Goal: Use online tool/utility: Utilize a website feature to perform a specific function

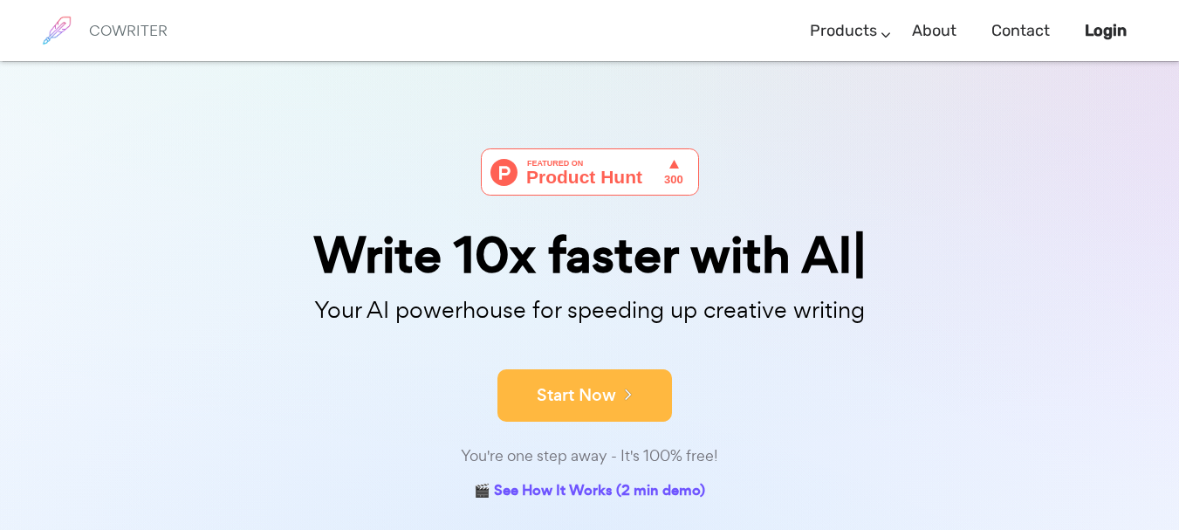
click at [542, 401] on button "Start Now" at bounding box center [584, 395] width 175 height 52
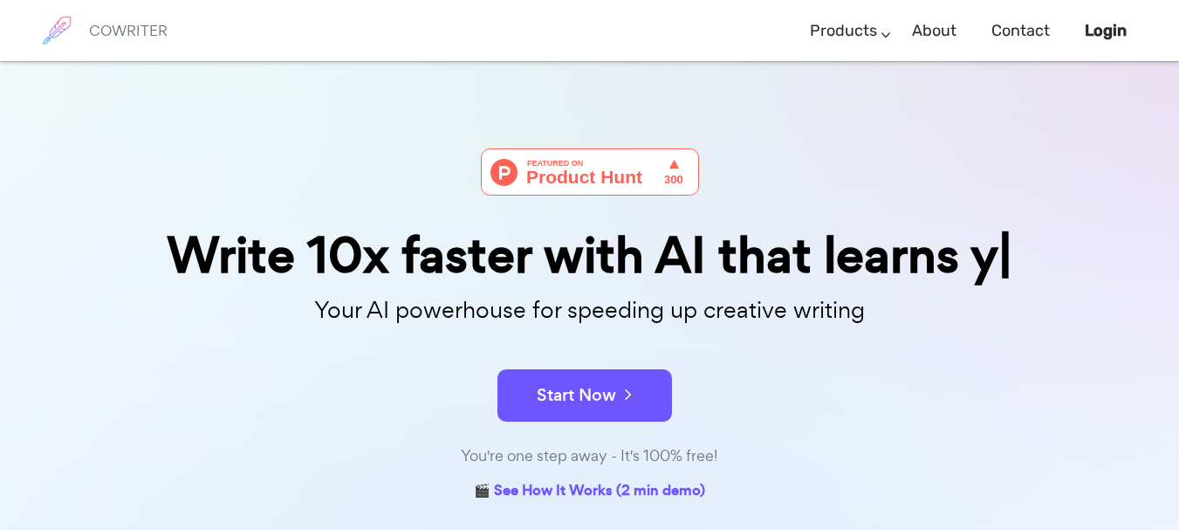
scroll to position [5, 0]
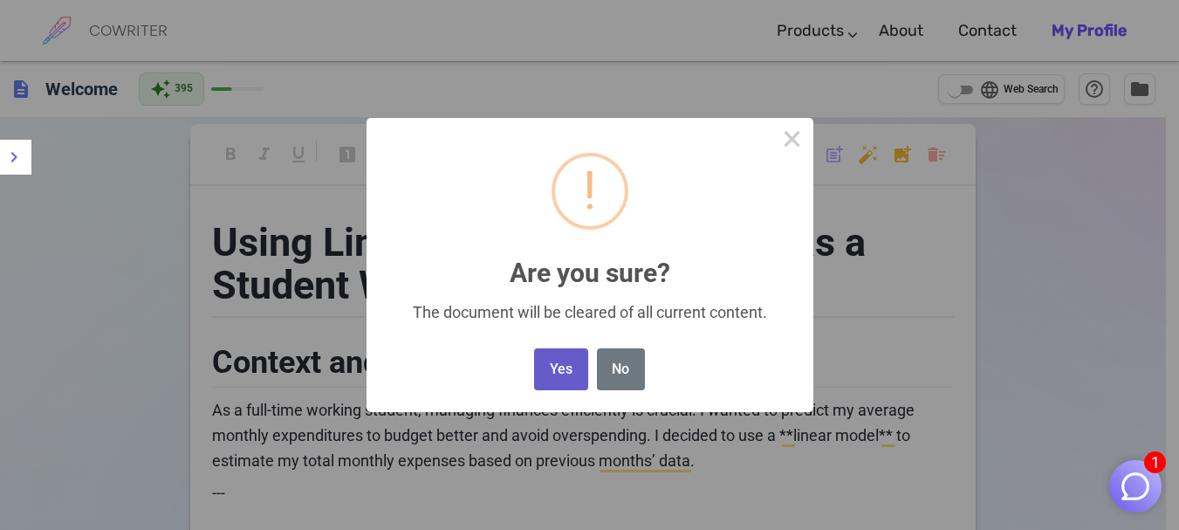
click at [576, 360] on button "Yes" at bounding box center [560, 369] width 53 height 43
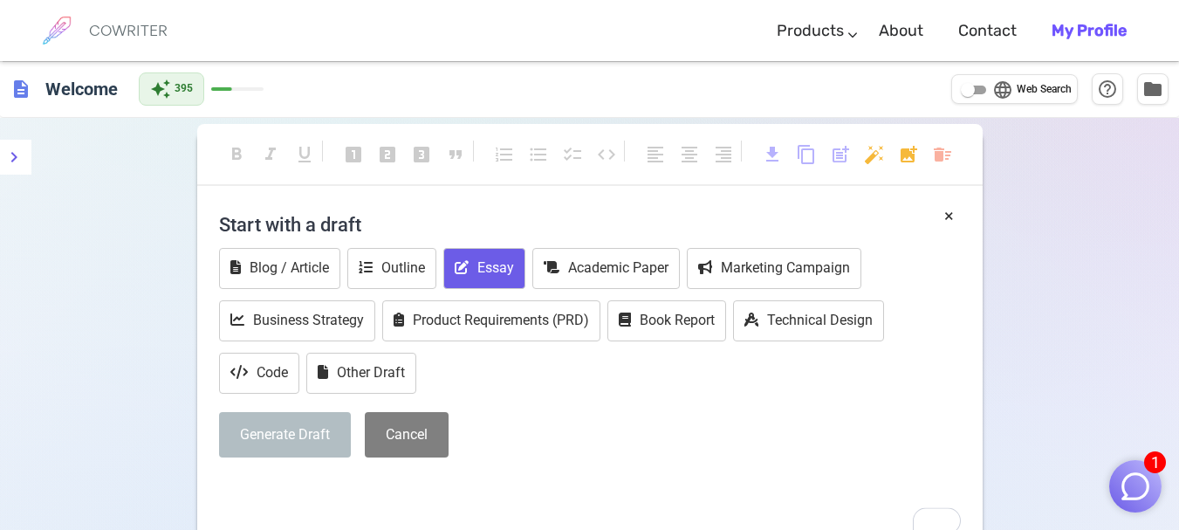
click at [489, 279] on button "Essay" at bounding box center [484, 268] width 82 height 41
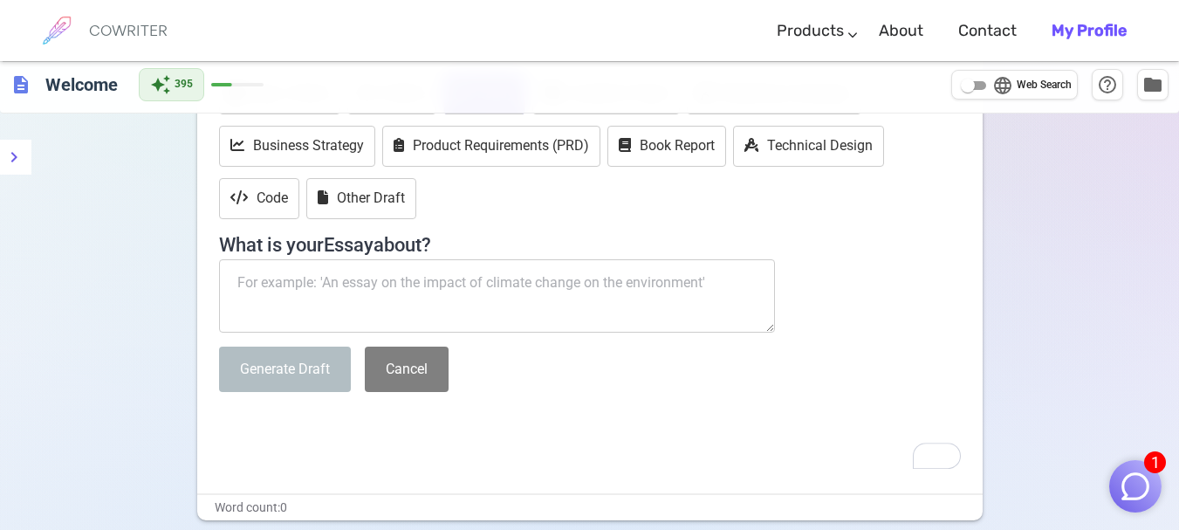
scroll to position [87, 0]
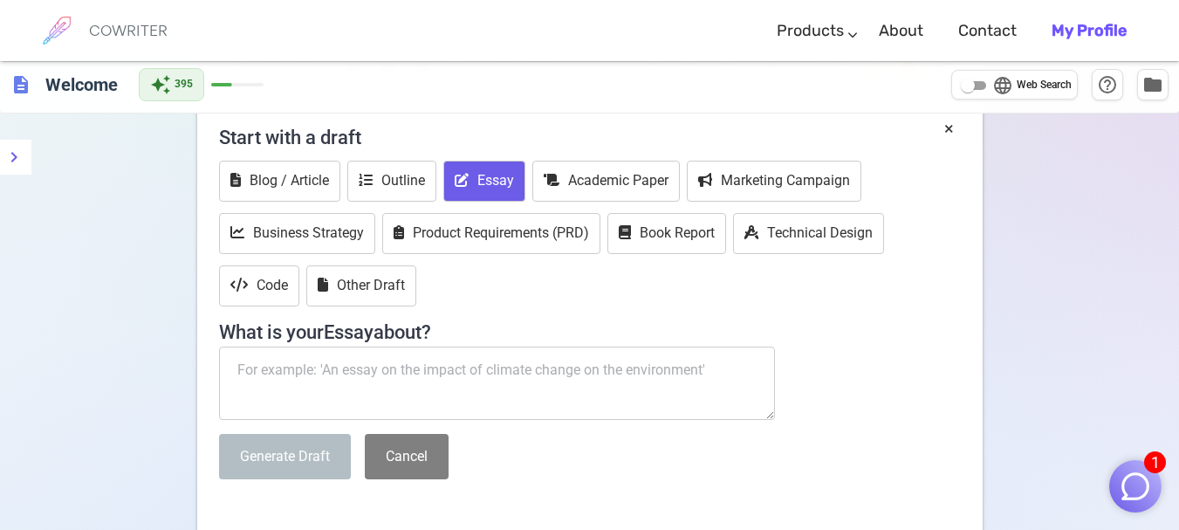
click at [448, 365] on textarea "To enrich screen reader interactions, please activate Accessibility in Grammarl…" at bounding box center [497, 382] width 557 height 73
paste textarea "On instances of pandemic or calamity situation, in what aspect of the NSTP law …"
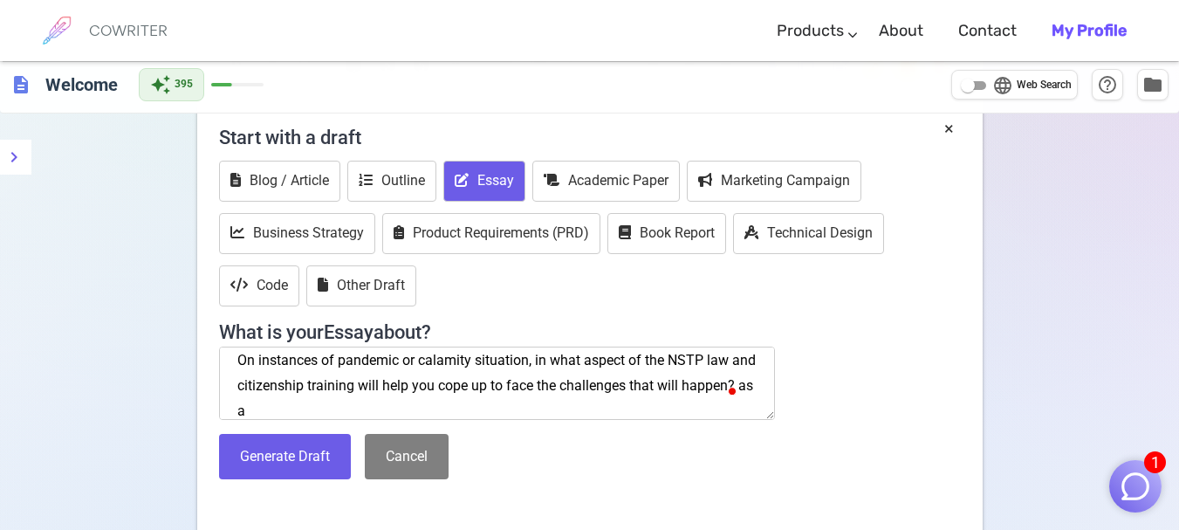
scroll to position [10, 0]
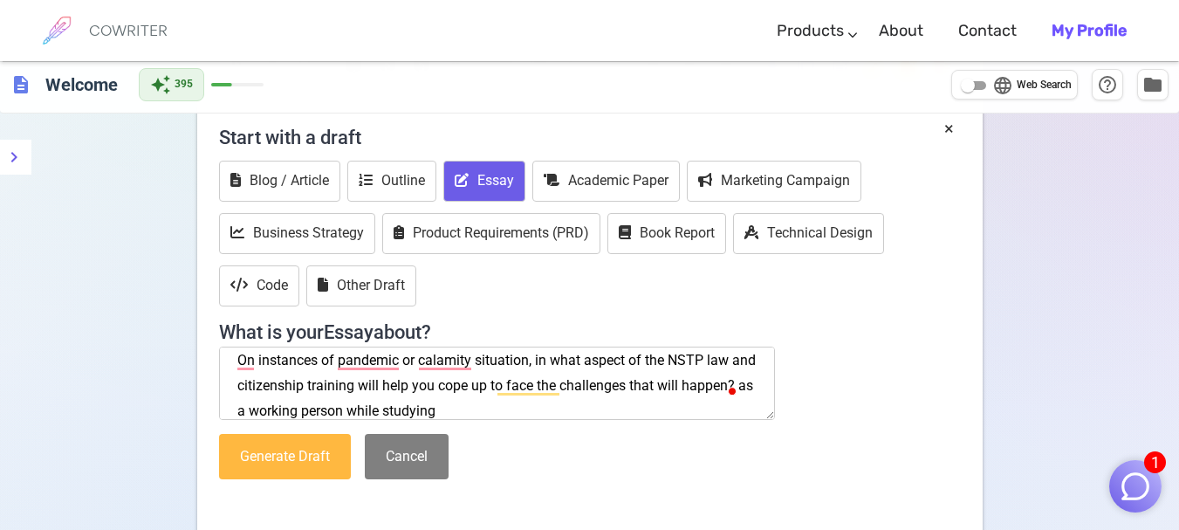
type textarea "On instances of pandemic or calamity situation, in what aspect of the NSTP law …"
click at [300, 447] on button "Generate Draft" at bounding box center [285, 457] width 132 height 46
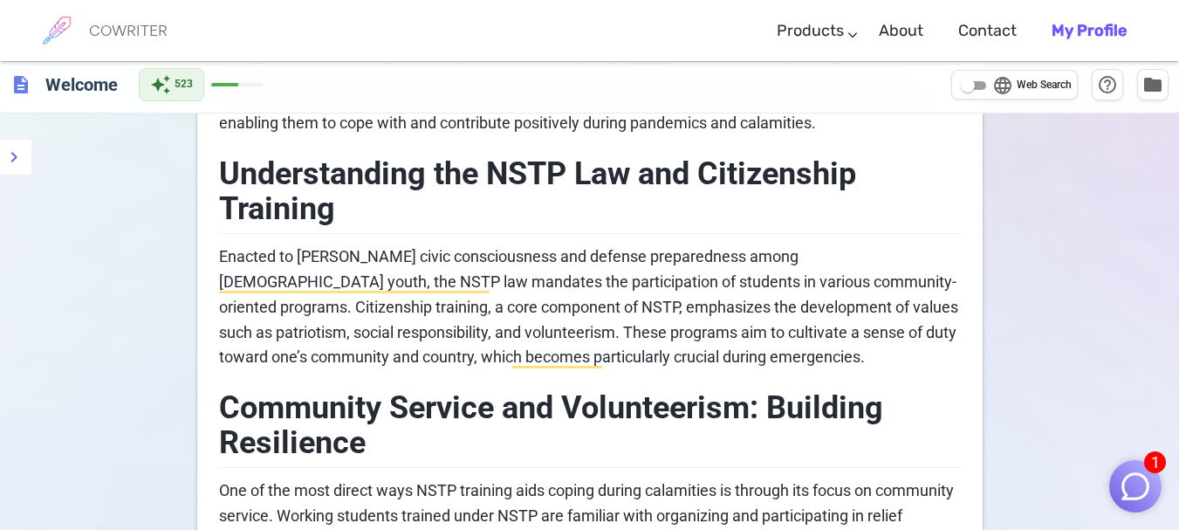
scroll to position [0, 0]
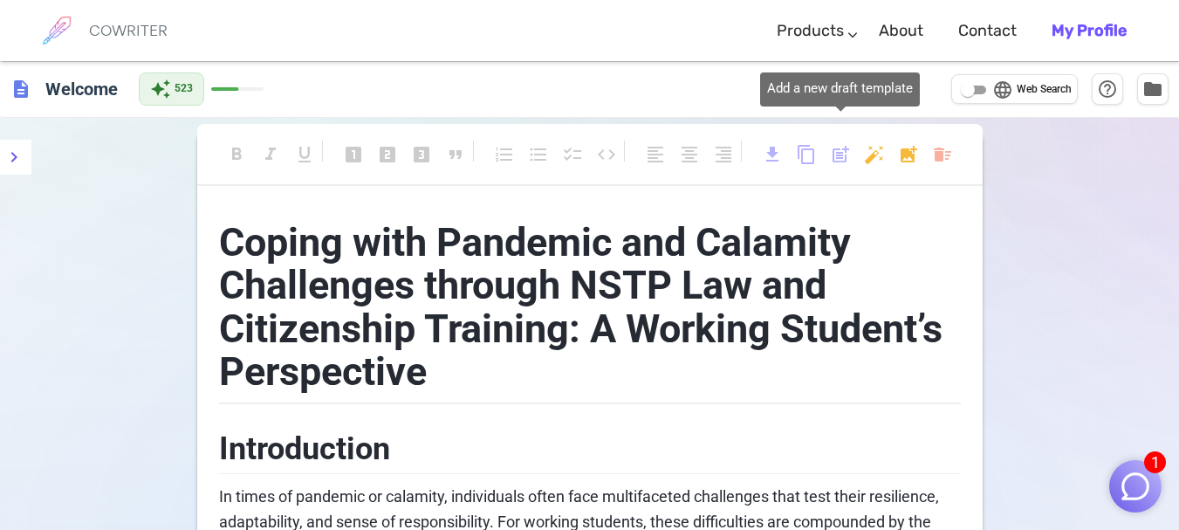
click at [840, 156] on span "post_add" at bounding box center [840, 154] width 21 height 21
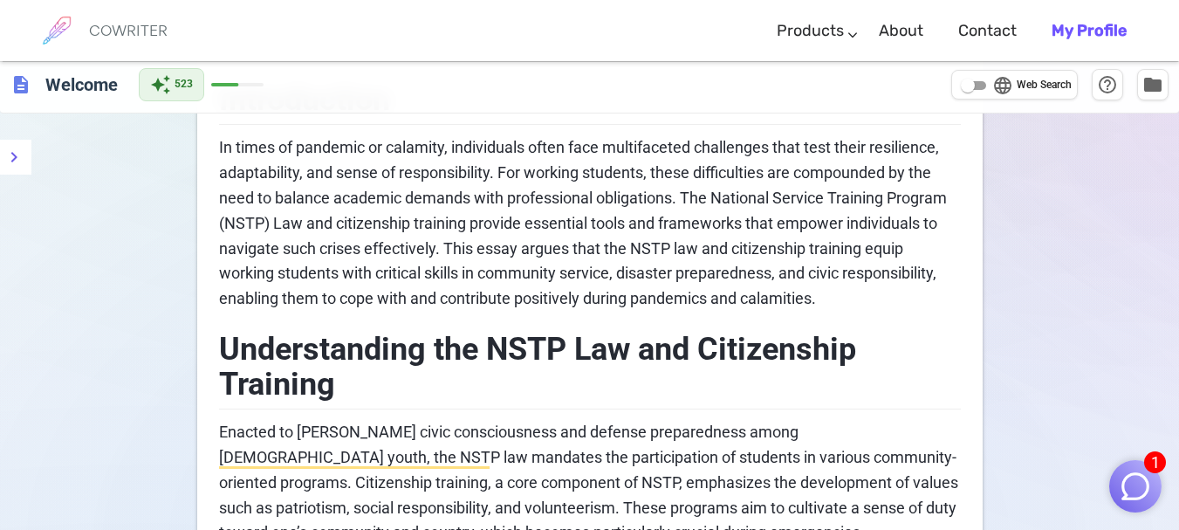
scroll to position [87, 0]
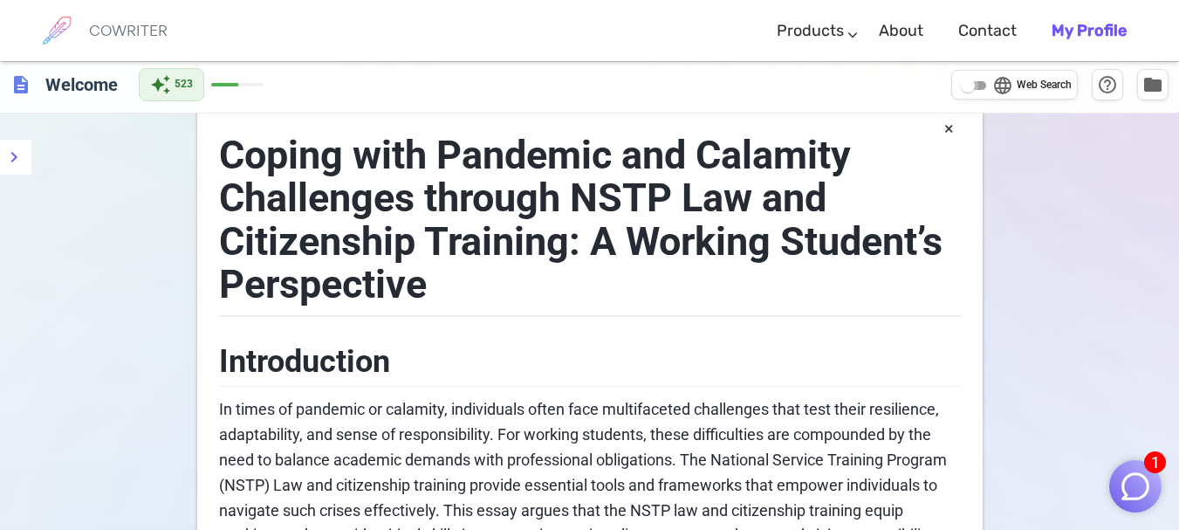
click at [970, 89] on input "language Web Search" at bounding box center [967, 85] width 63 height 21
checkbox input "true"
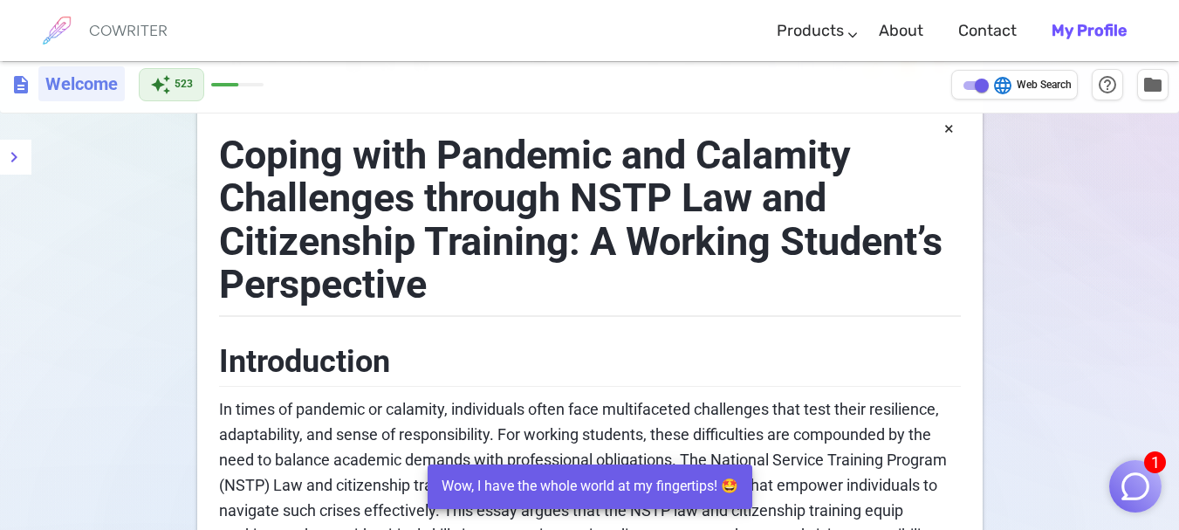
click at [111, 86] on h6 "Welcome" at bounding box center [81, 83] width 86 height 35
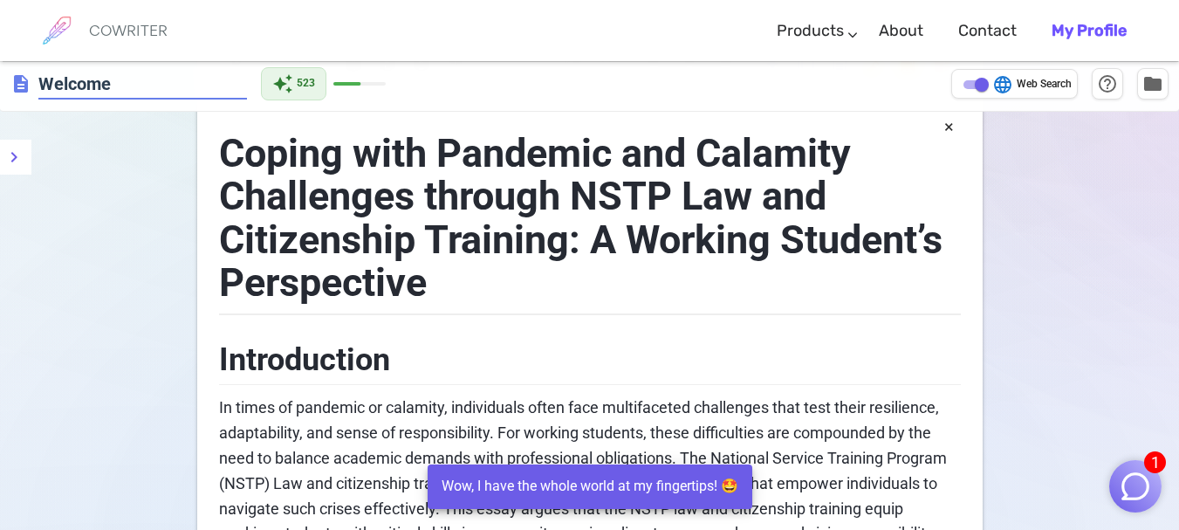
scroll to position [86, 0]
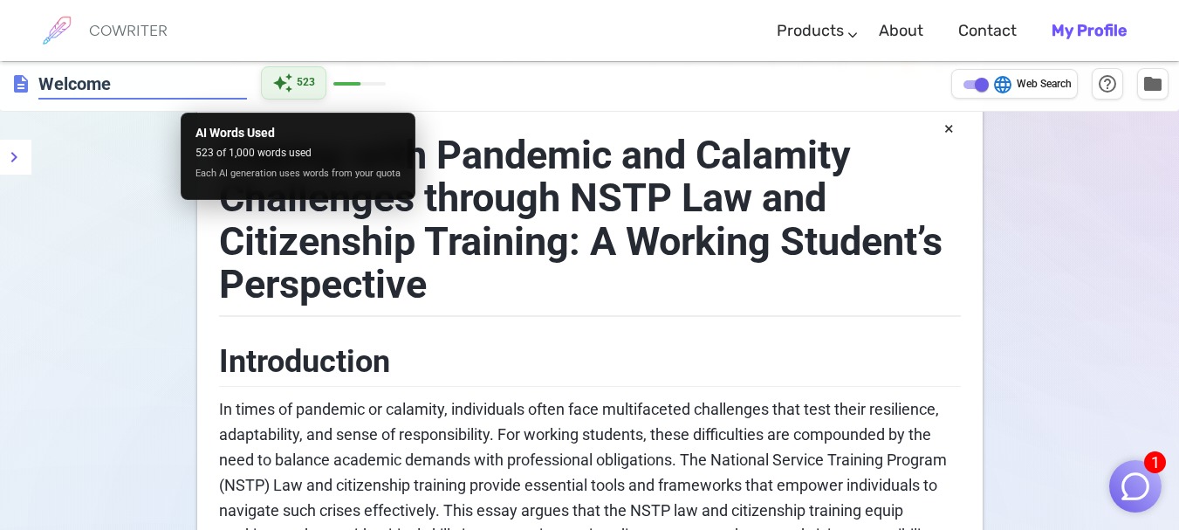
click at [294, 83] on div "description Welcome auto_awesome 523 language Web Search help_outline folder" at bounding box center [589, 84] width 1179 height 55
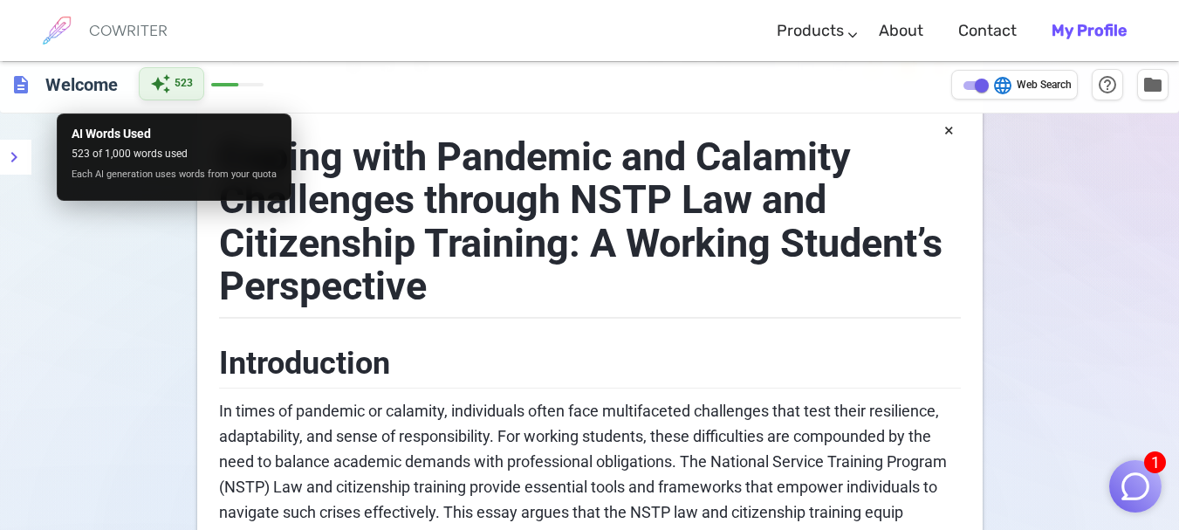
click at [184, 89] on span "523" at bounding box center [184, 83] width 18 height 17
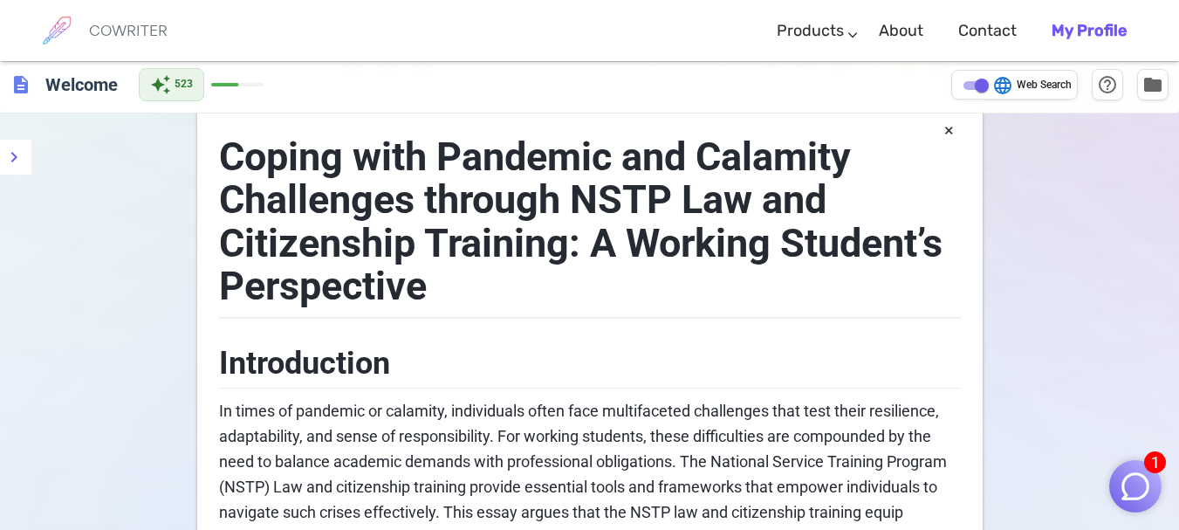
click at [229, 83] on span at bounding box center [212, 84] width 52 height 3
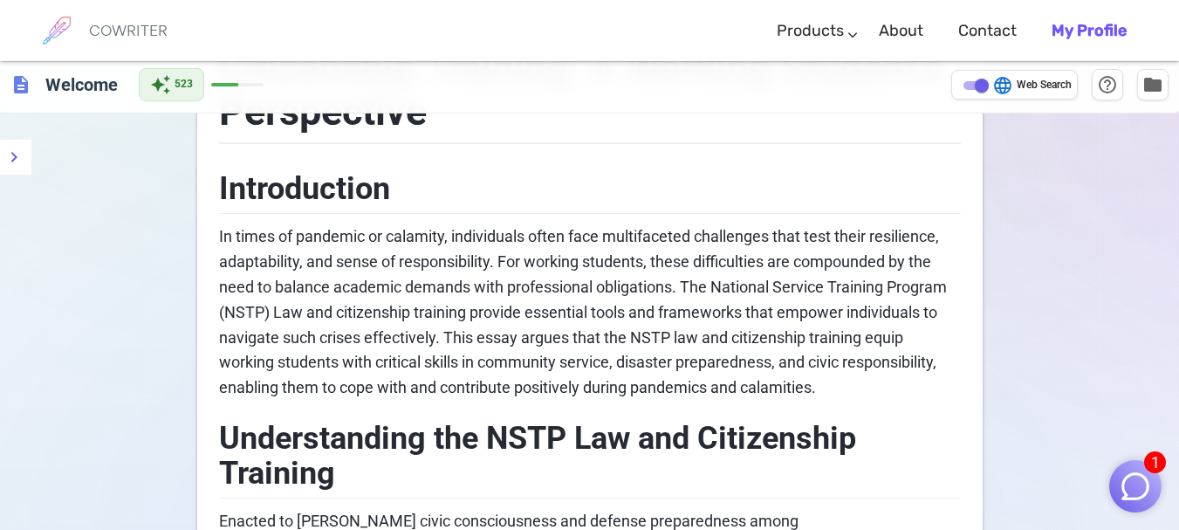
drag, startPoint x: 216, startPoint y: 181, endPoint x: 552, endPoint y: 391, distance: 396.4
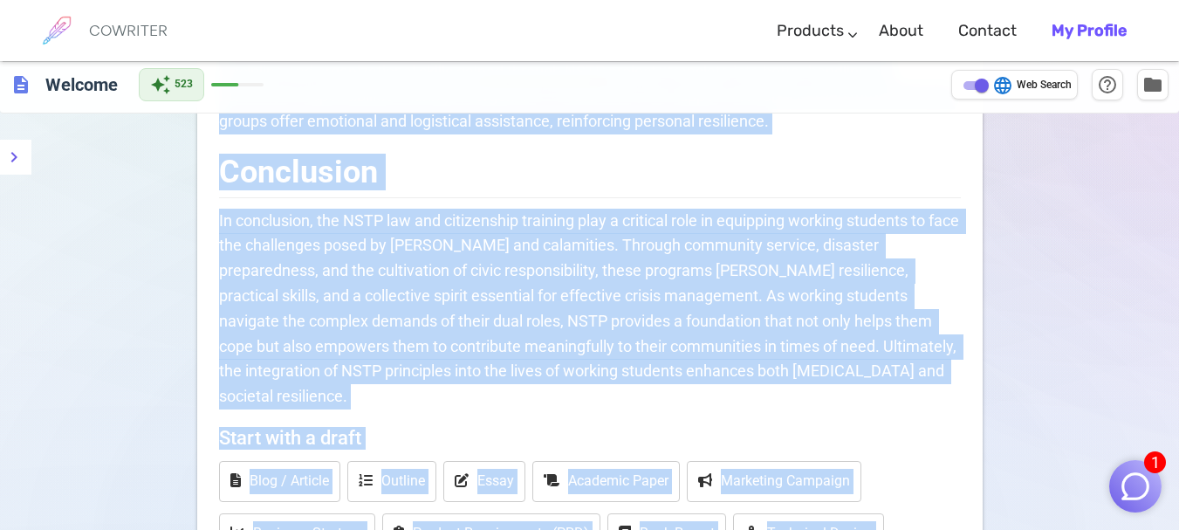
scroll to position [1733, 0]
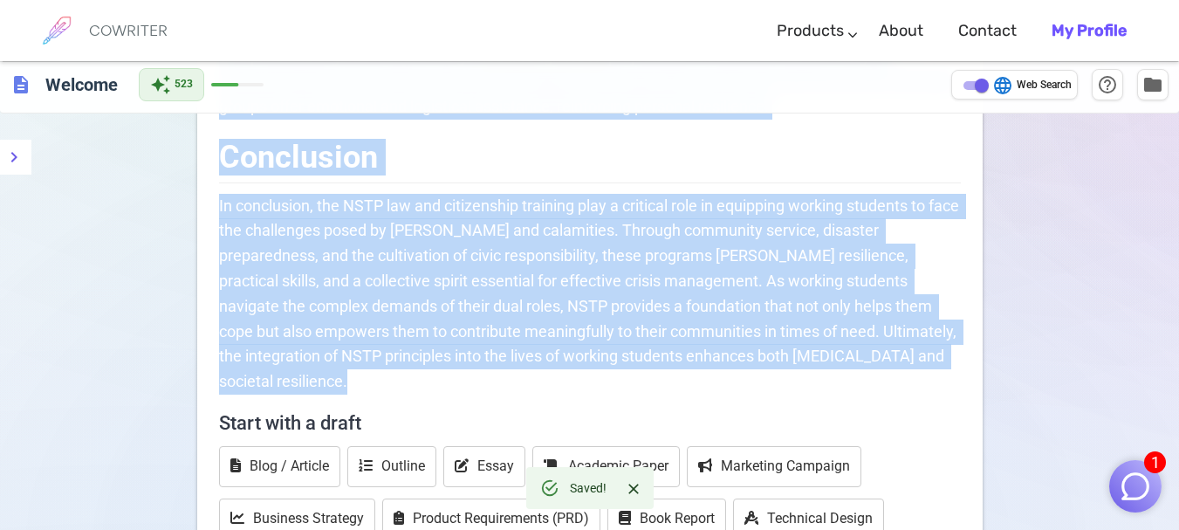
drag, startPoint x: 221, startPoint y: 183, endPoint x: 903, endPoint y: 443, distance: 730.3
copy div "Introduction In times of pandemic or calamity, individuals often face multiface…"
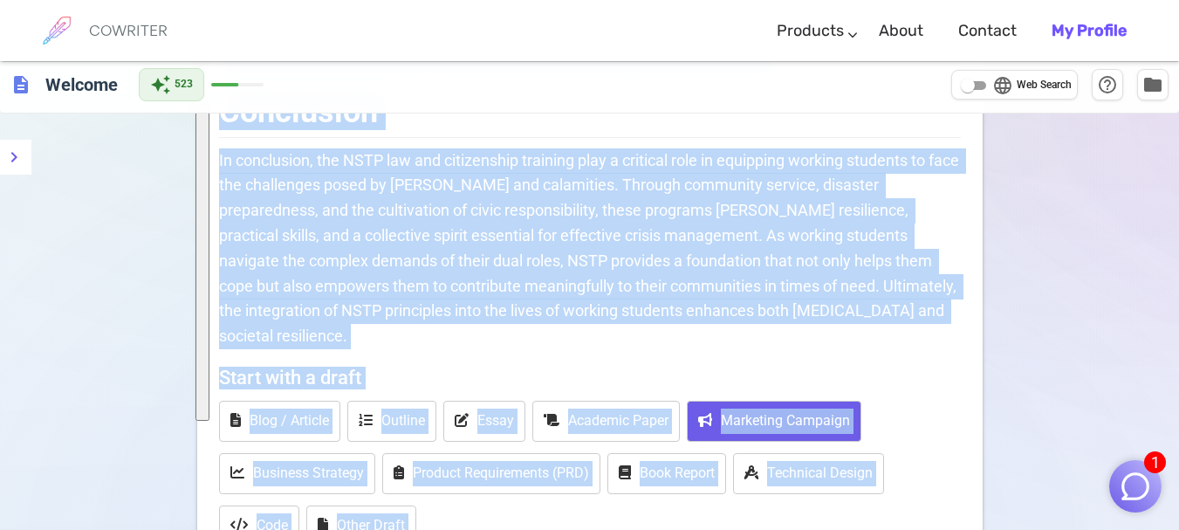
scroll to position [1816, 0]
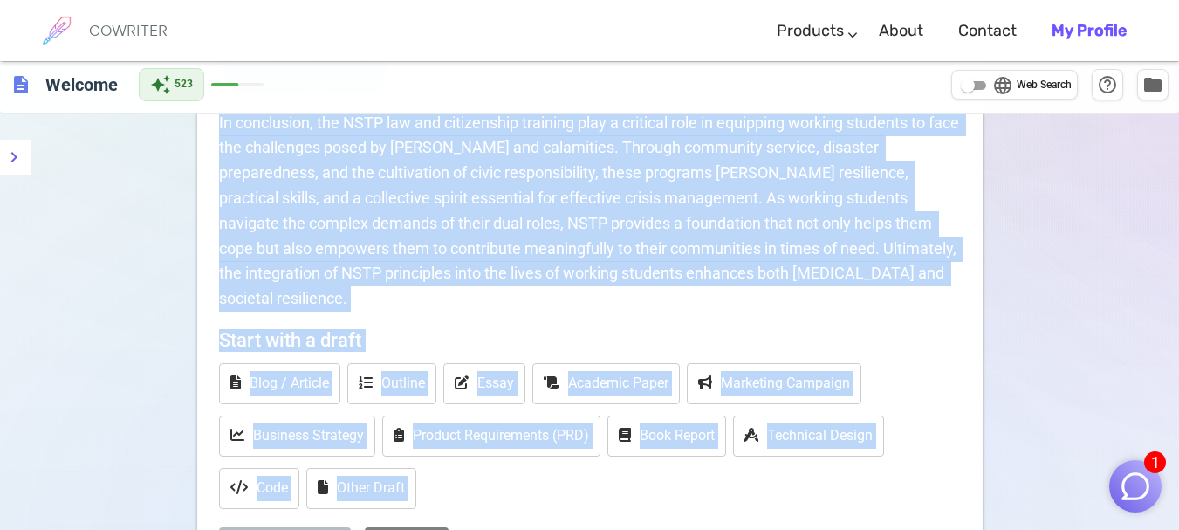
drag, startPoint x: 220, startPoint y: 177, endPoint x: 730, endPoint y: 339, distance: 534.6
copy div "Introduction In times of pandemic or calamity, individuals often face multiface…"
